Goal: Information Seeking & Learning: Learn about a topic

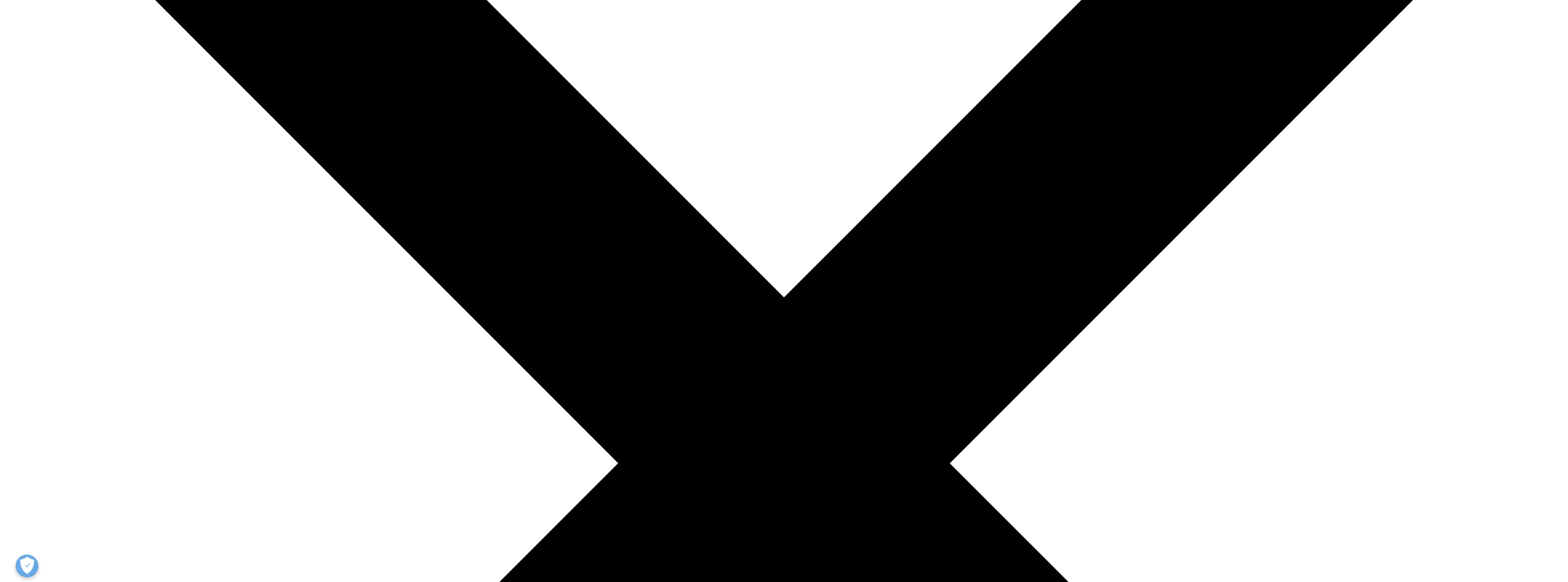
scroll to position [208, 0]
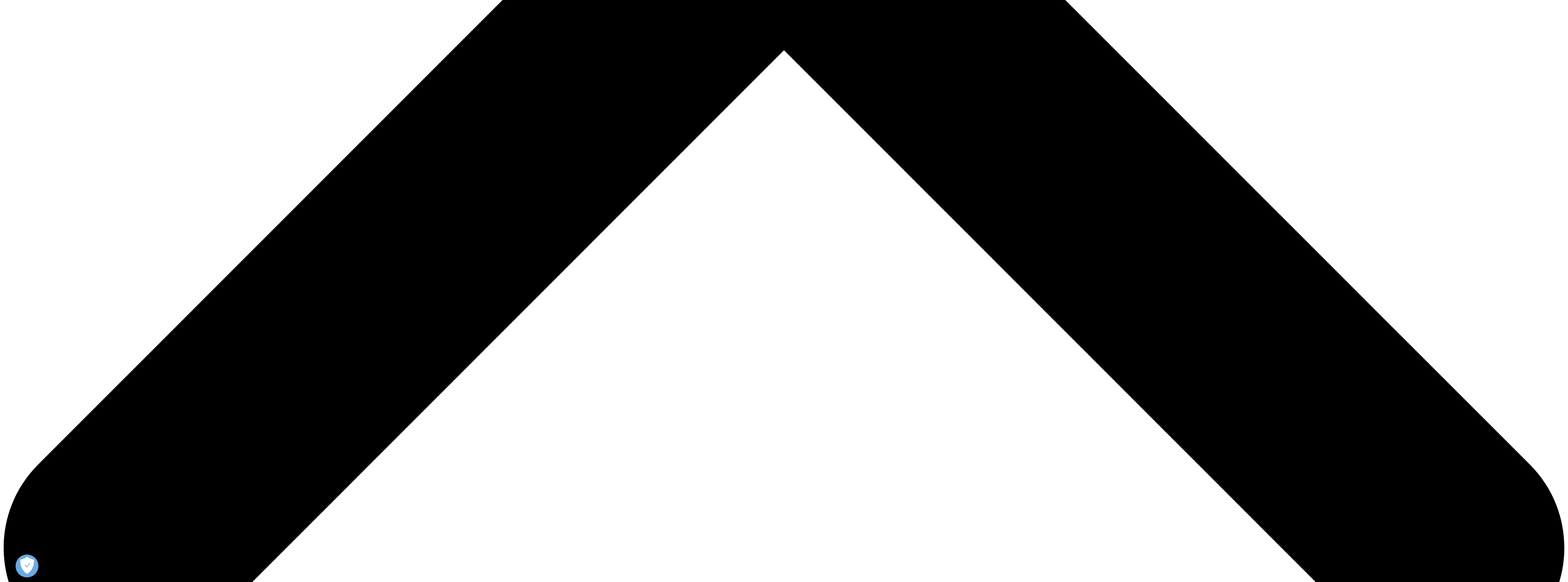
scroll to position [961, 0]
